Goal: Task Accomplishment & Management: Complete application form

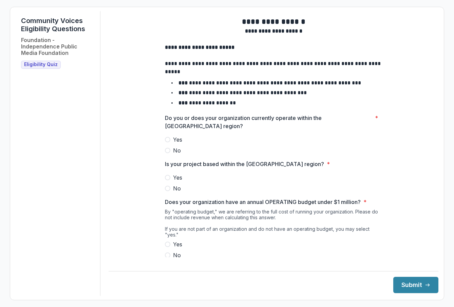
click at [165, 142] on label "Yes" at bounding box center [273, 140] width 217 height 8
click at [165, 180] on span at bounding box center [167, 177] width 5 height 5
click at [166, 242] on span at bounding box center [167, 244] width 5 height 5
click at [400, 284] on button "Submit" at bounding box center [415, 285] width 45 height 16
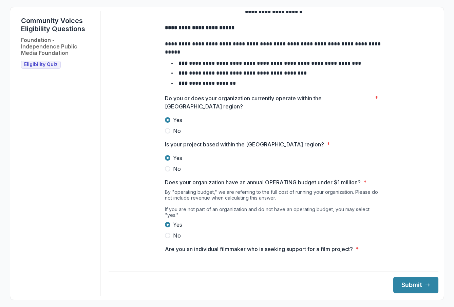
scroll to position [45, 0]
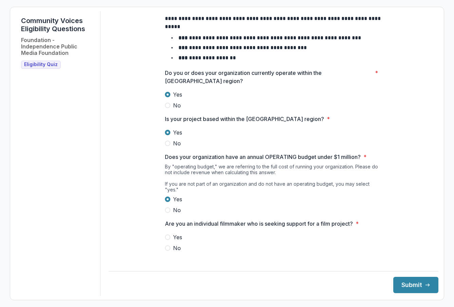
click at [234, 241] on div "Yes No" at bounding box center [273, 242] width 217 height 19
click at [176, 245] on span "No" at bounding box center [177, 248] width 8 height 8
click at [395, 285] on button "Submit" at bounding box center [415, 285] width 45 height 16
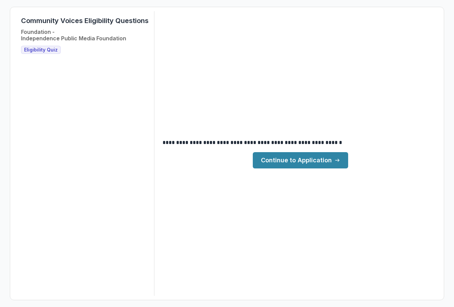
click at [307, 160] on link "Continue to Application" at bounding box center [300, 160] width 95 height 16
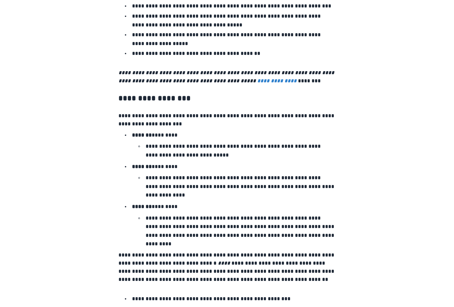
scroll to position [1102, 0]
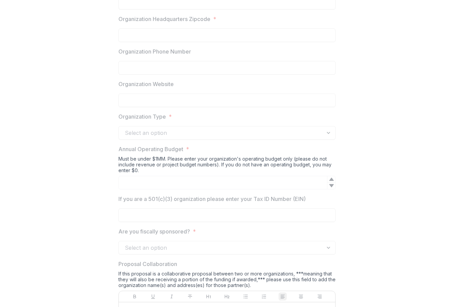
scroll to position [399, 0]
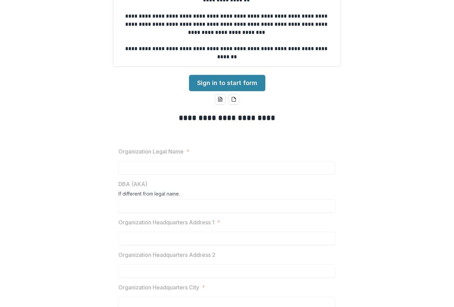
scroll to position [0, 0]
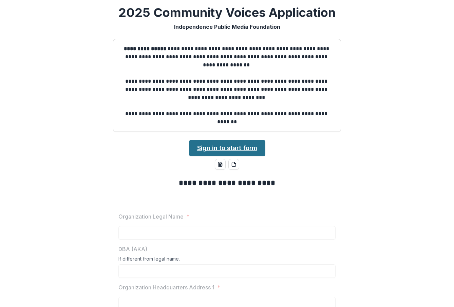
click at [210, 154] on link "Sign in to start form" at bounding box center [227, 148] width 76 height 16
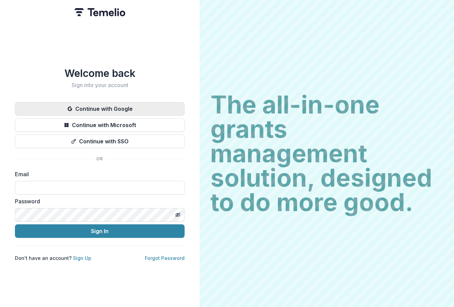
click at [123, 106] on button "Continue with Google" at bounding box center [100, 109] width 170 height 14
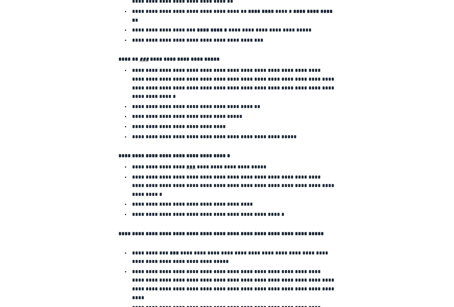
scroll to position [1146, 0]
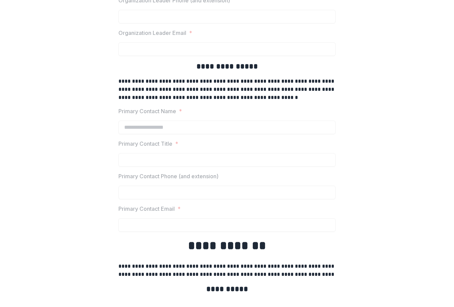
scroll to position [1596, 0]
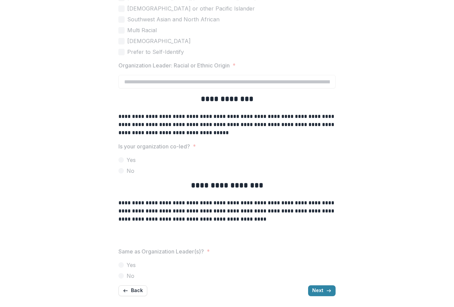
click at [203, 160] on label "Yes" at bounding box center [226, 160] width 217 height 8
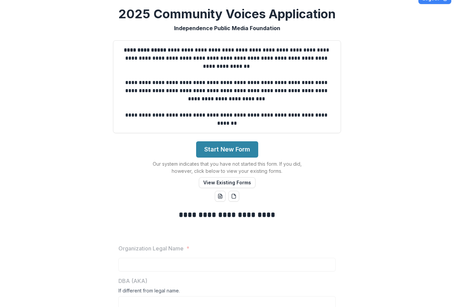
scroll to position [0, 0]
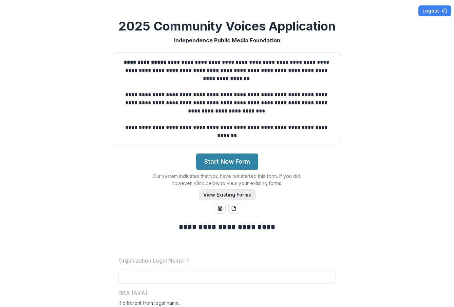
click at [224, 194] on button "View Existing Forms" at bounding box center [227, 195] width 57 height 11
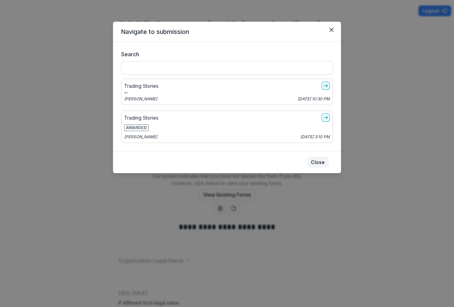
click at [311, 164] on button "Close" at bounding box center [318, 162] width 22 height 11
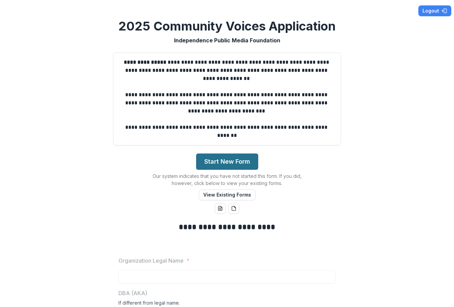
click at [233, 168] on button "Start New Form" at bounding box center [227, 162] width 62 height 16
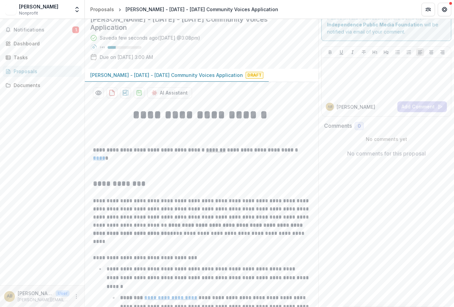
scroll to position [21, 0]
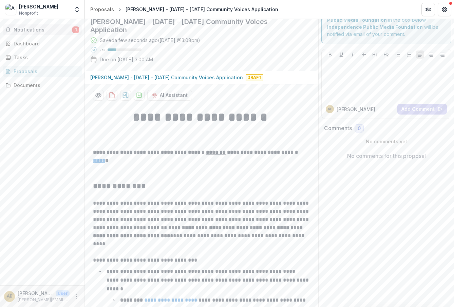
click at [45, 28] on span "Notifications" at bounding box center [43, 30] width 59 height 6
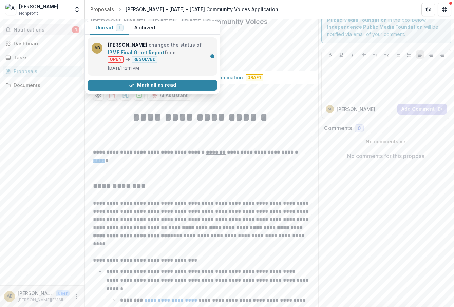
click at [156, 54] on link "IPMF Final Grant Report" at bounding box center [136, 53] width 57 height 6
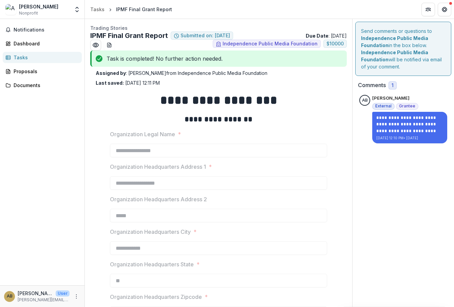
type input "*******"
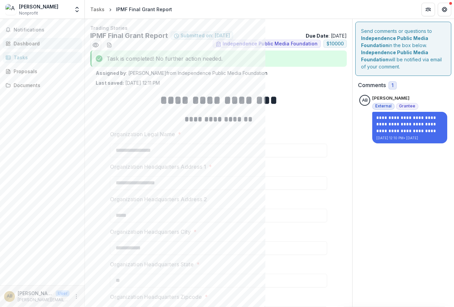
click at [28, 45] on div "Dashboard" at bounding box center [45, 43] width 63 height 7
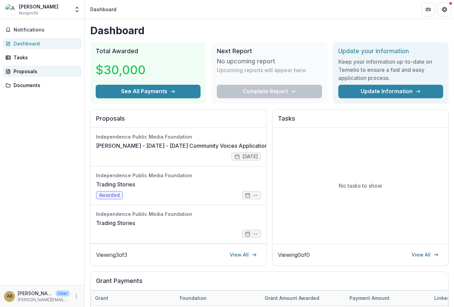
click at [27, 70] on div "Proposals" at bounding box center [45, 71] width 63 height 7
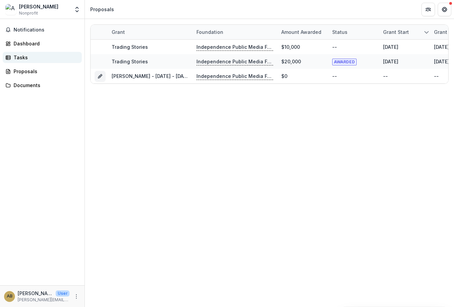
click at [27, 54] on link "Tasks" at bounding box center [42, 57] width 79 height 11
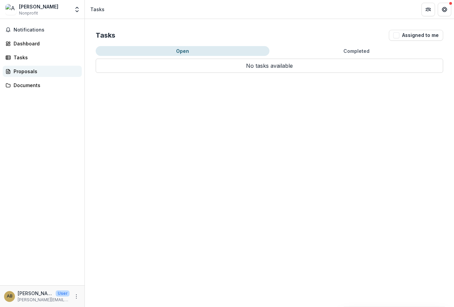
click at [35, 67] on link "Proposals" at bounding box center [42, 71] width 79 height 11
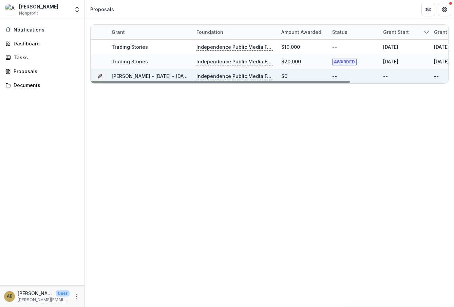
click at [155, 76] on link "Aaron Brokenbough - 2025 - 2025 Community Voices Application" at bounding box center [188, 76] width 153 height 6
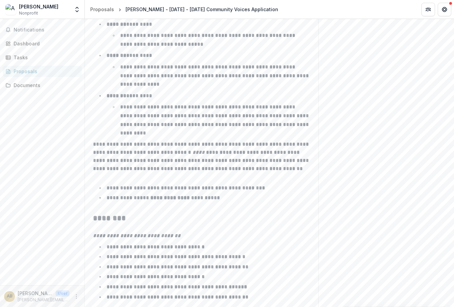
scroll to position [1056, 0]
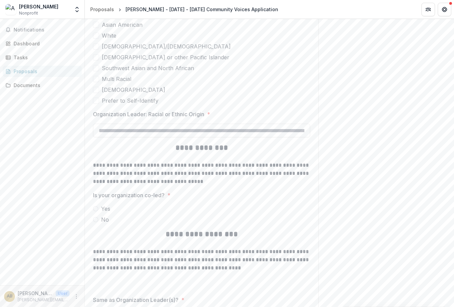
scroll to position [1507, 0]
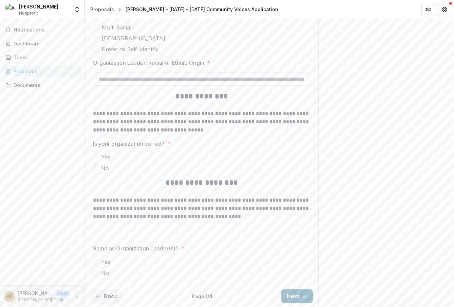
click at [296, 299] on button "Next" at bounding box center [297, 297] width 32 height 14
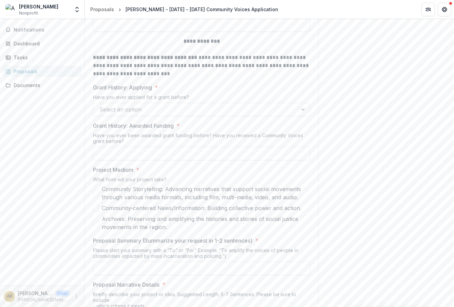
scroll to position [344, 0]
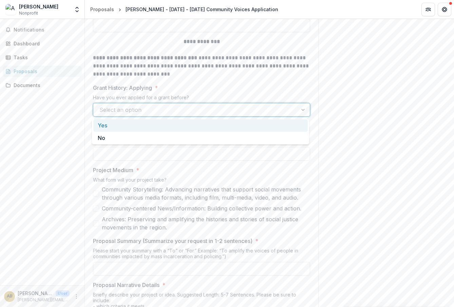
click at [152, 106] on div at bounding box center [195, 109] width 192 height 9
click at [192, 88] on label "Grant History: Applying *" at bounding box center [199, 88] width 213 height 8
click at [101, 106] on input "Grant History: Applying *" at bounding box center [100, 110] width 2 height 8
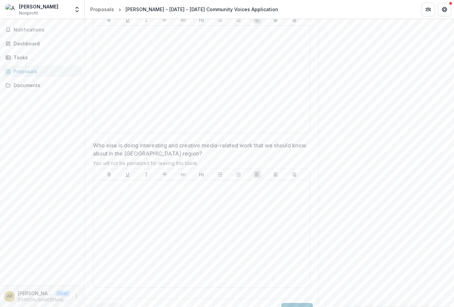
scroll to position [1813, 0]
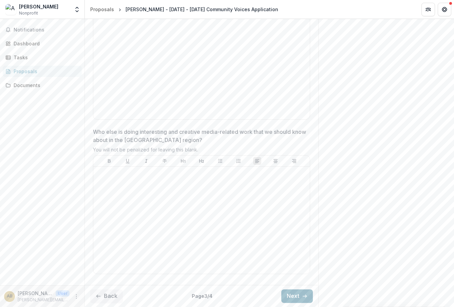
click at [284, 298] on button "Next" at bounding box center [297, 297] width 32 height 14
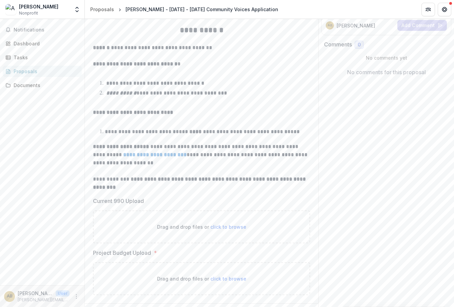
scroll to position [123, 0]
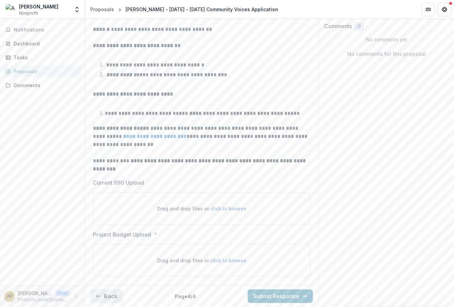
click at [110, 295] on button "Back" at bounding box center [106, 297] width 33 height 14
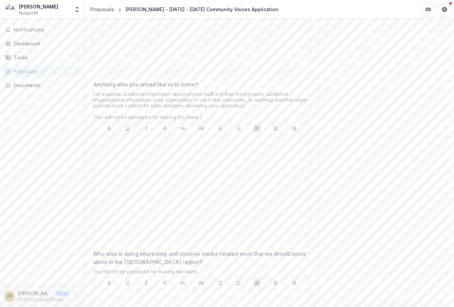
scroll to position [1813, 0]
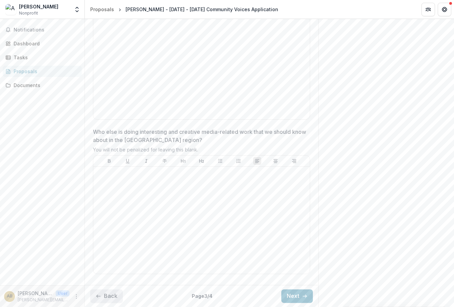
click at [111, 295] on button "Back" at bounding box center [106, 297] width 33 height 14
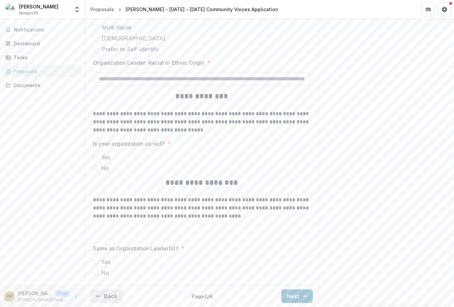
scroll to position [1507, 0]
click at [111, 297] on button "Back" at bounding box center [106, 297] width 33 height 14
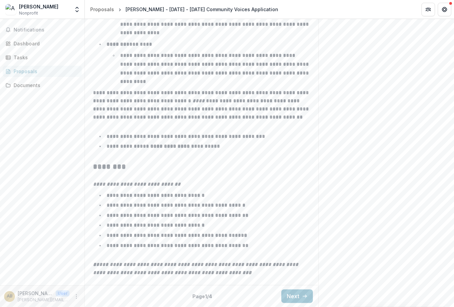
scroll to position [0, 0]
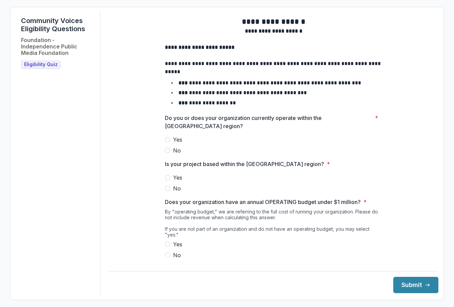
click at [167, 142] on span at bounding box center [167, 139] width 5 height 5
click at [167, 182] on label "Yes" at bounding box center [273, 178] width 217 height 8
click at [166, 246] on span at bounding box center [167, 244] width 5 height 5
click at [407, 280] on button "Submit" at bounding box center [415, 285] width 45 height 16
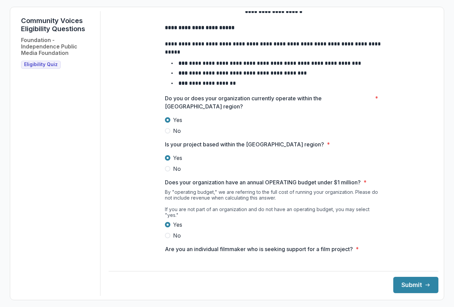
scroll to position [45, 0]
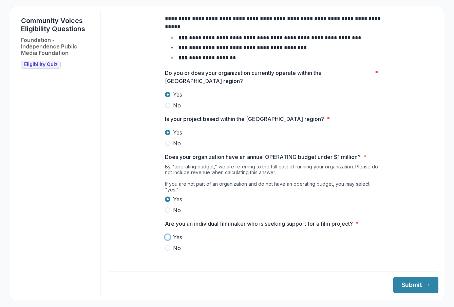
click at [238, 263] on div "**********" at bounding box center [274, 153] width 330 height 285
click at [176, 244] on div "Yes No" at bounding box center [273, 242] width 217 height 19
click at [171, 248] on label "No" at bounding box center [273, 248] width 217 height 8
click at [399, 285] on button "Submit" at bounding box center [415, 285] width 45 height 16
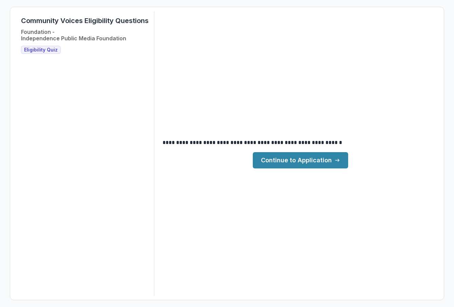
click at [308, 159] on link "Continue to Application" at bounding box center [300, 160] width 95 height 16
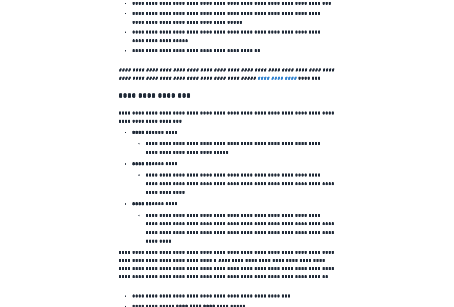
scroll to position [1165, 0]
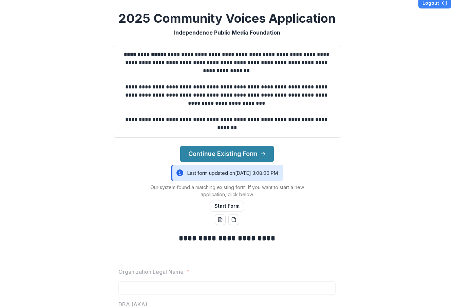
scroll to position [0, 0]
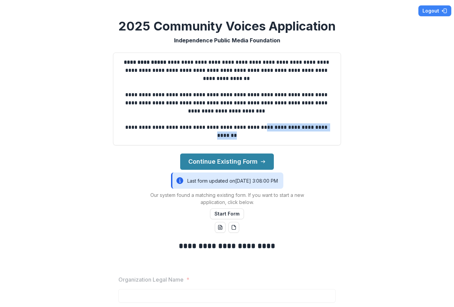
drag, startPoint x: 276, startPoint y: 134, endPoint x: 178, endPoint y: 138, distance: 98.1
click at [178, 138] on p "**********" at bounding box center [227, 131] width 216 height 16
copy p "**********"
